Goal: Task Accomplishment & Management: Use online tool/utility

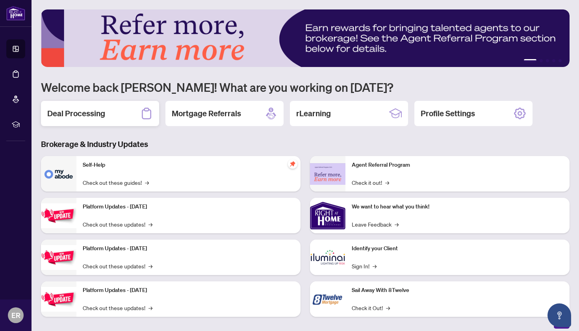
click at [84, 113] on h2 "Deal Processing" at bounding box center [76, 113] width 58 height 11
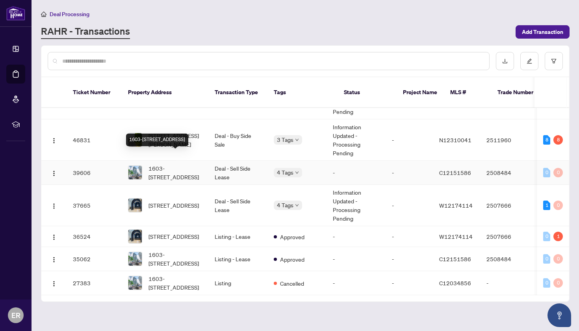
scroll to position [34, 0]
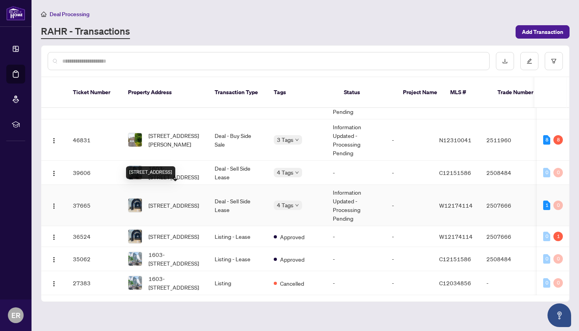
click at [171, 201] on span "723-285 Dufferin St, Toronto, Ontario M6K 1Z7, Canada" at bounding box center [174, 205] width 50 height 9
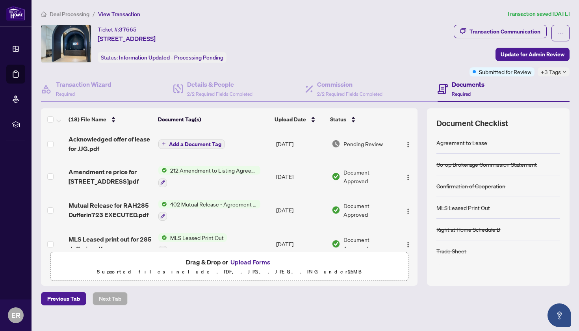
scroll to position [127, 0]
click at [120, 140] on span "Acknowledged offer of lease for JJG.pdf" at bounding box center [111, 144] width 84 height 19
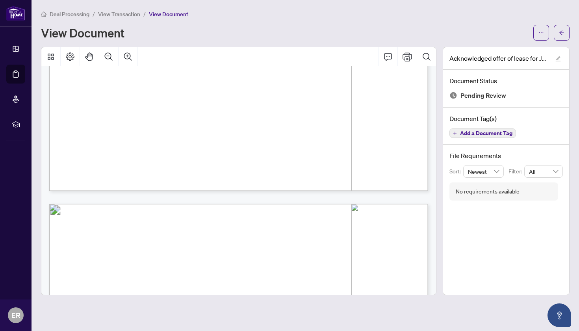
scroll to position [873, 0]
click at [408, 57] on icon "Print" at bounding box center [407, 56] width 9 height 9
